Goal: Task Accomplishment & Management: Complete application form

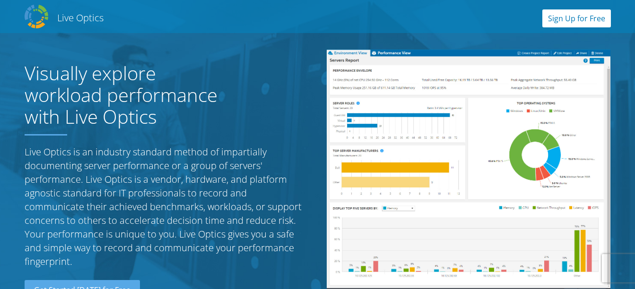
click at [577, 15] on link "Sign Up for Free" at bounding box center [577, 18] width 69 height 18
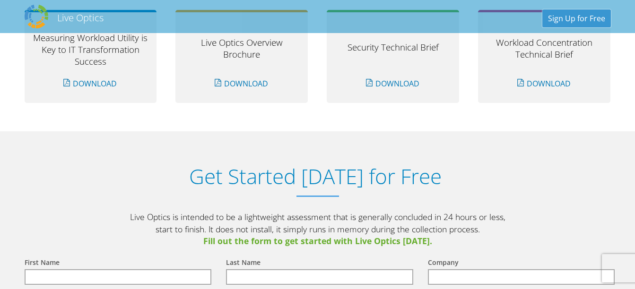
scroll to position [986, 0]
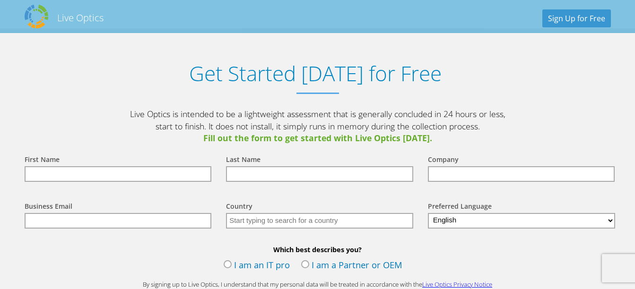
click at [72, 181] on input "text" at bounding box center [118, 175] width 187 height 16
type input "Greg"
type input "Heath"
type input "[PERSON_NAME][EMAIL_ADDRESS][PERSON_NAME][DOMAIN_NAME]"
type input "United Kingdom"
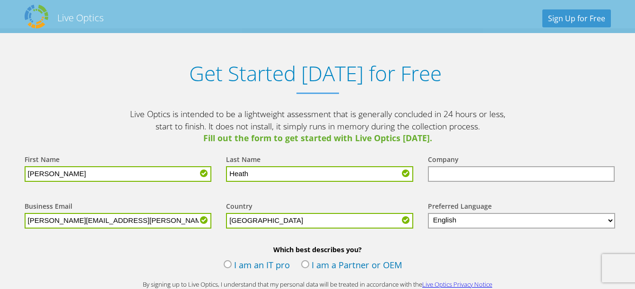
click at [441, 175] on input "text" at bounding box center [521, 175] width 187 height 16
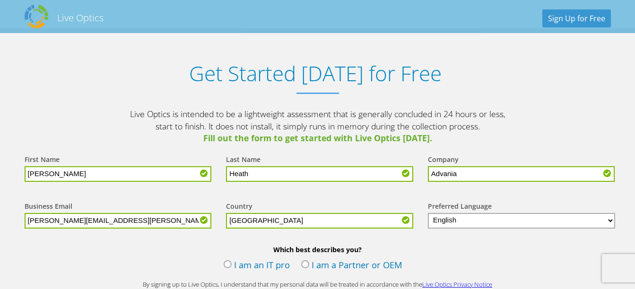
type input "Advania"
click at [308, 265] on label "I am a Partner or OEM" at bounding box center [351, 266] width 101 height 14
click at [0, 0] on input "I am a Partner or OEM" at bounding box center [0, 0] width 0 height 0
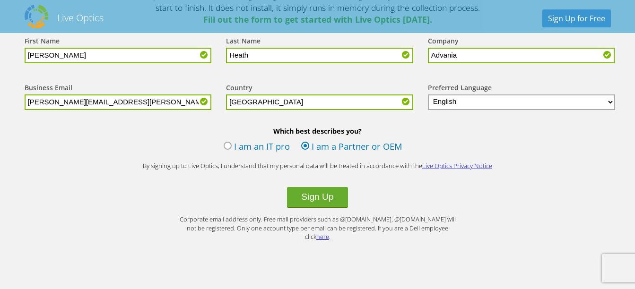
scroll to position [1175, 0]
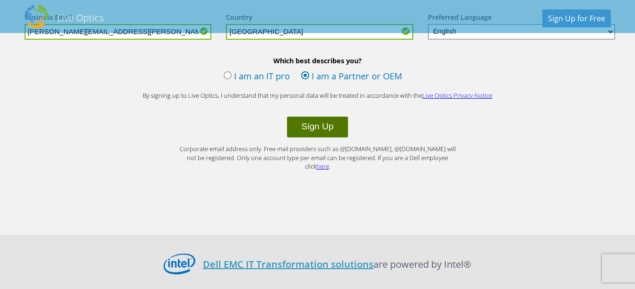
click at [319, 130] on button "Sign Up" at bounding box center [317, 127] width 61 height 21
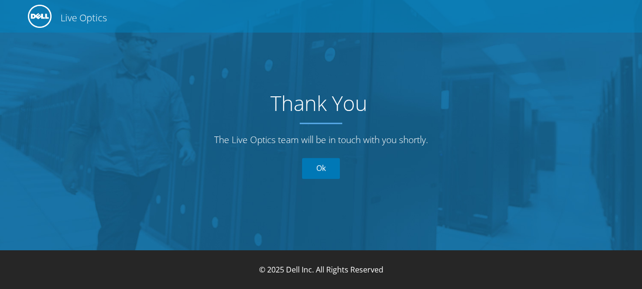
click at [331, 167] on link "Ok" at bounding box center [321, 168] width 38 height 21
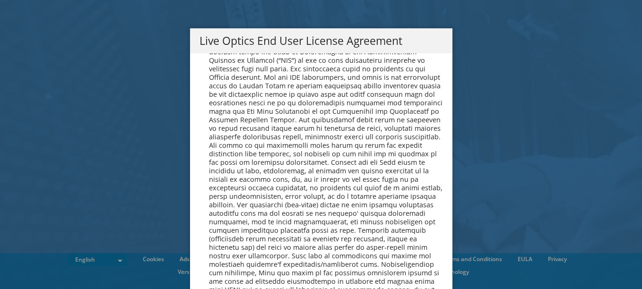
scroll to position [3577, 0]
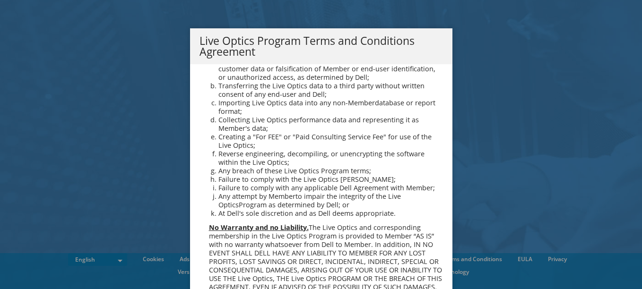
scroll to position [677, 0]
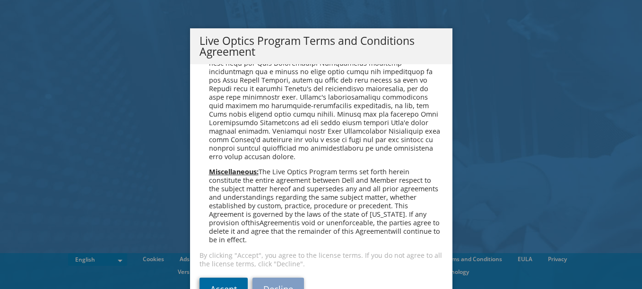
click at [225, 284] on link "Accept" at bounding box center [224, 289] width 48 height 23
